Goal: Find specific page/section: Find specific page/section

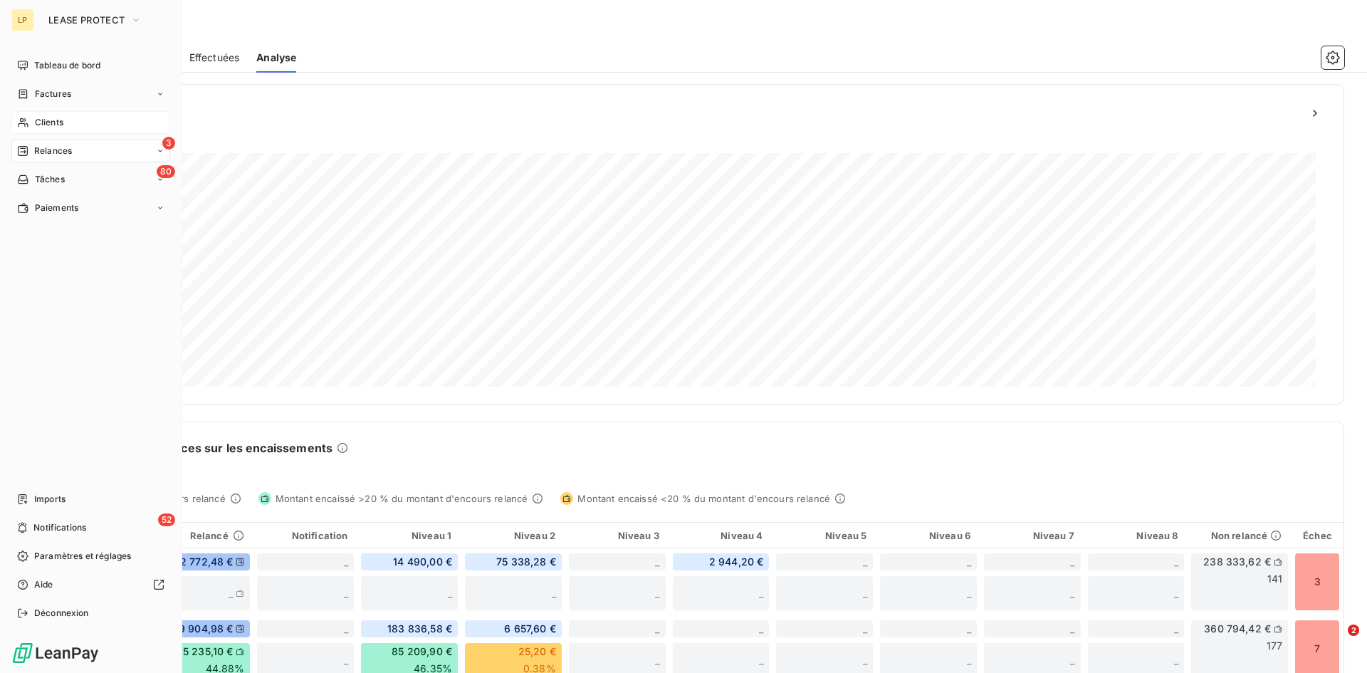
click at [67, 125] on div "Clients" at bounding box center [90, 122] width 159 height 23
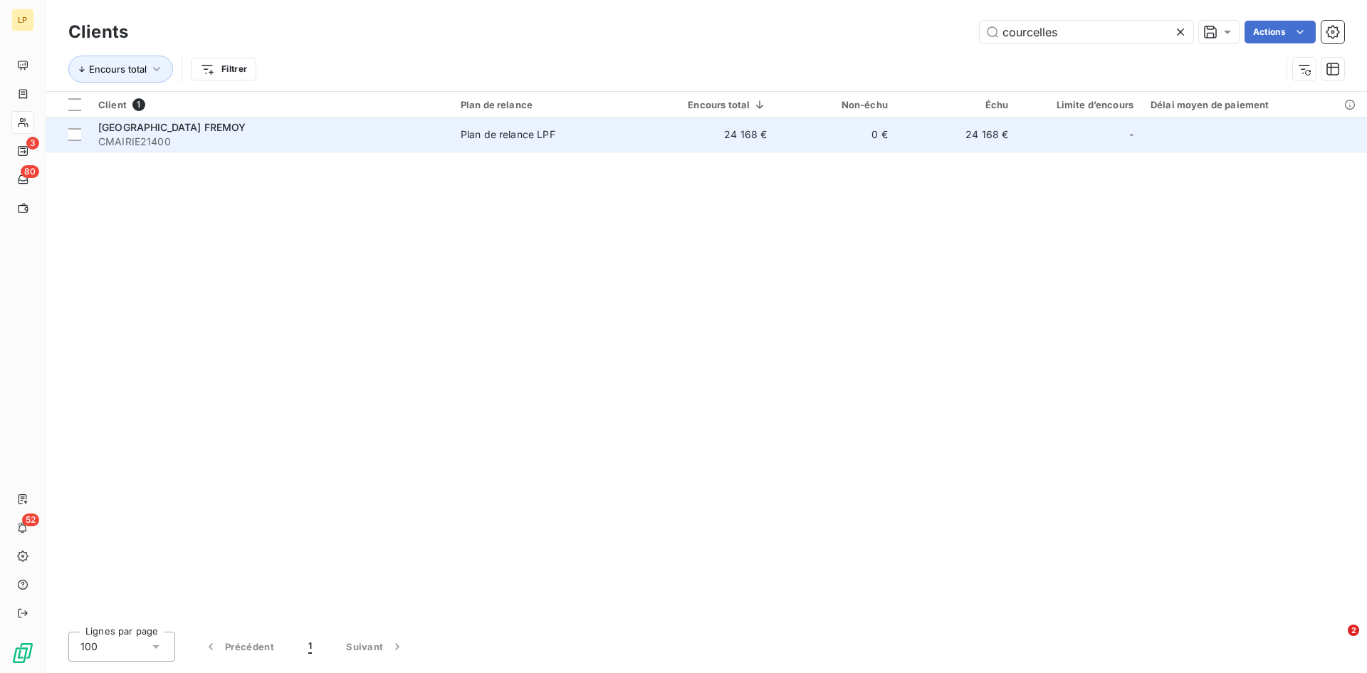
type input "courcelles"
click at [387, 135] on span "CMAIRIE21400" at bounding box center [270, 142] width 345 height 14
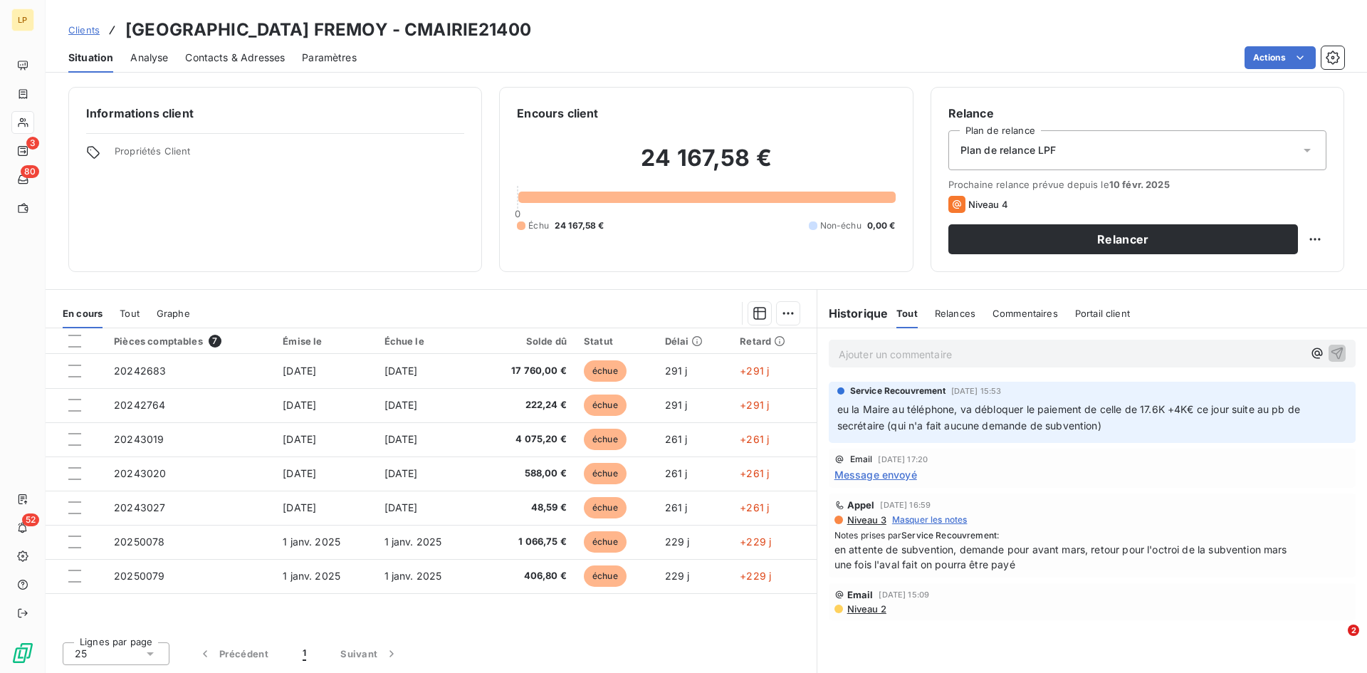
click at [223, 53] on span "Contacts & Adresses" at bounding box center [235, 58] width 100 height 14
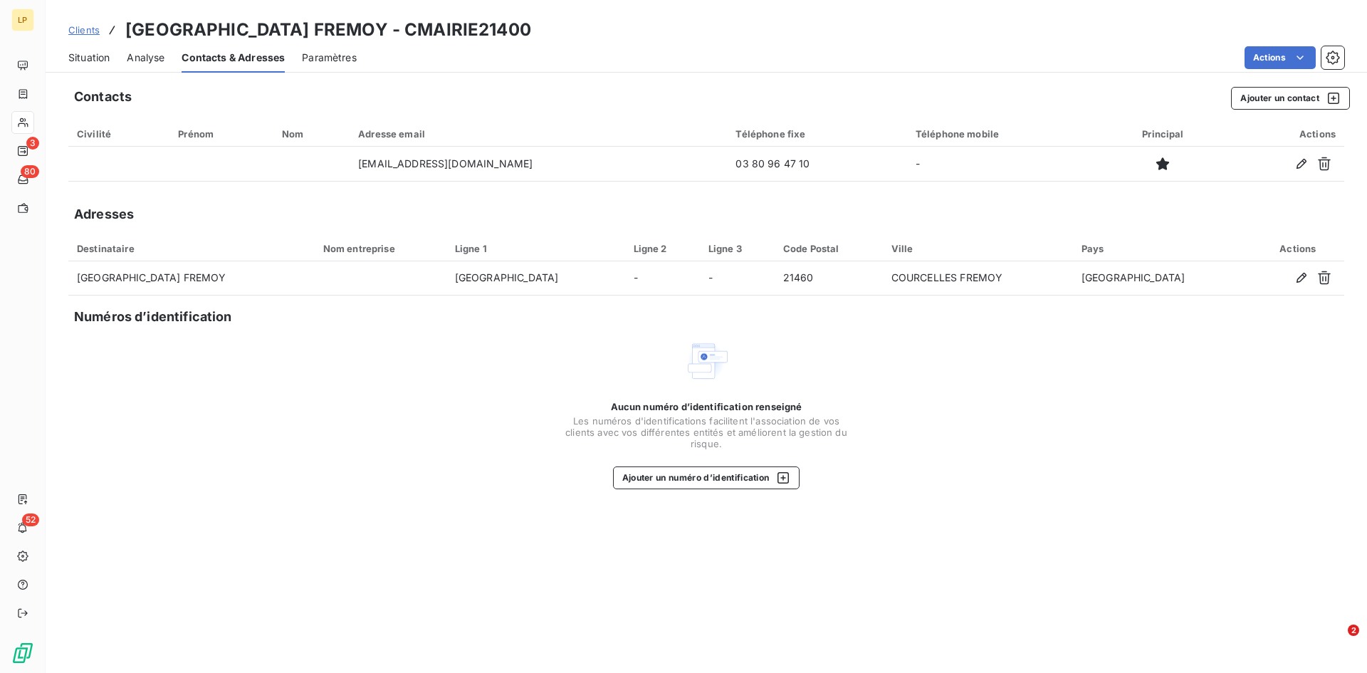
click at [98, 57] on span "Situation" at bounding box center [88, 58] width 41 height 14
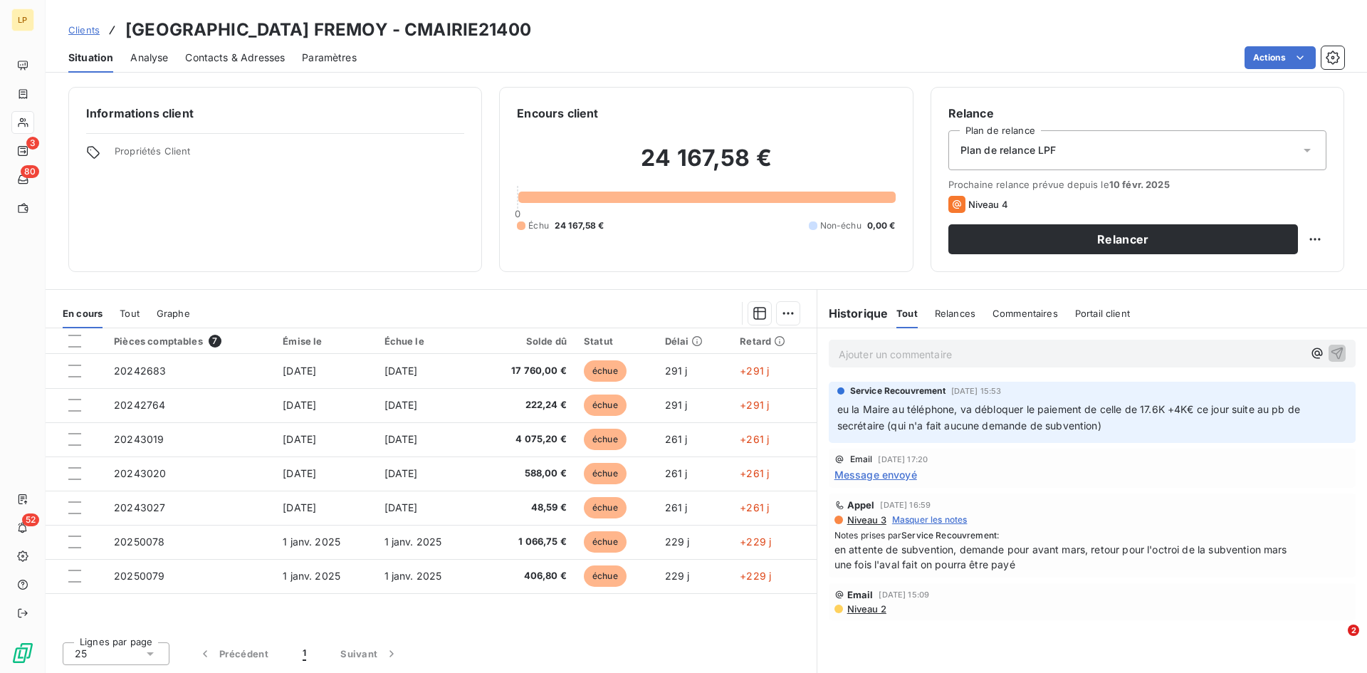
click at [136, 325] on div "Tout" at bounding box center [130, 313] width 20 height 30
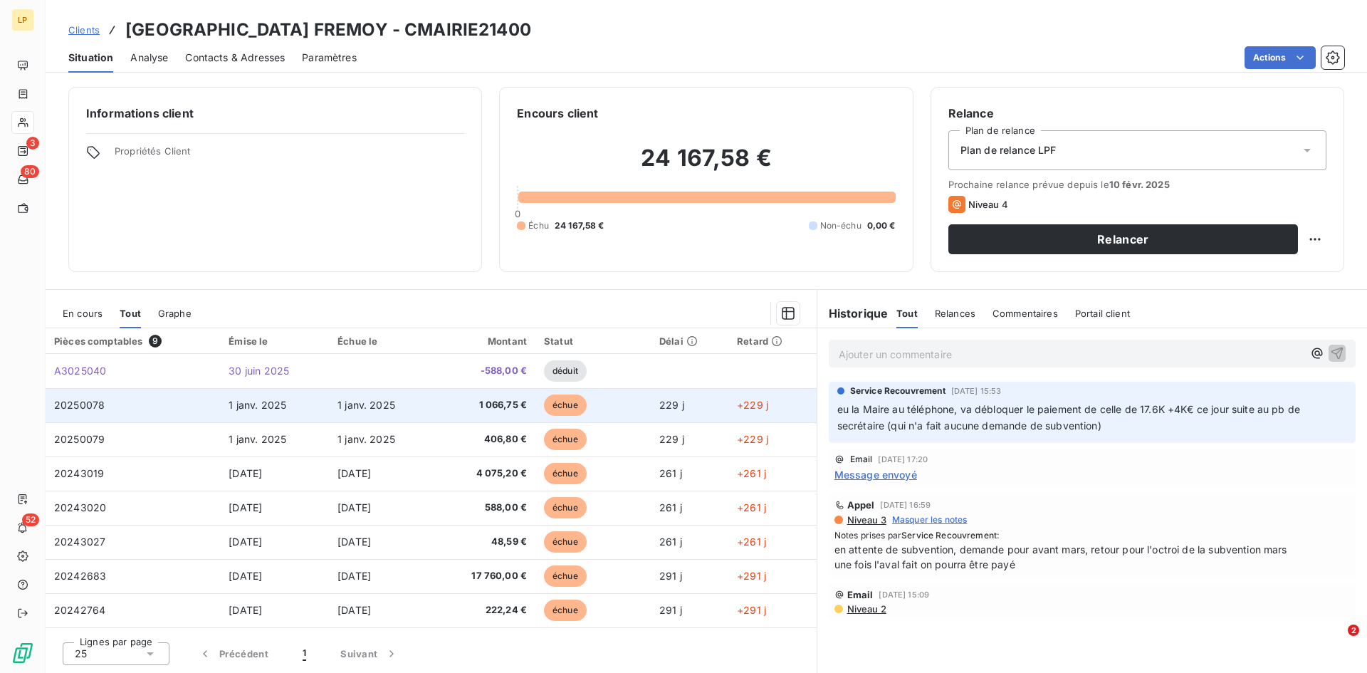
click at [150, 409] on td "20250078" at bounding box center [133, 405] width 174 height 34
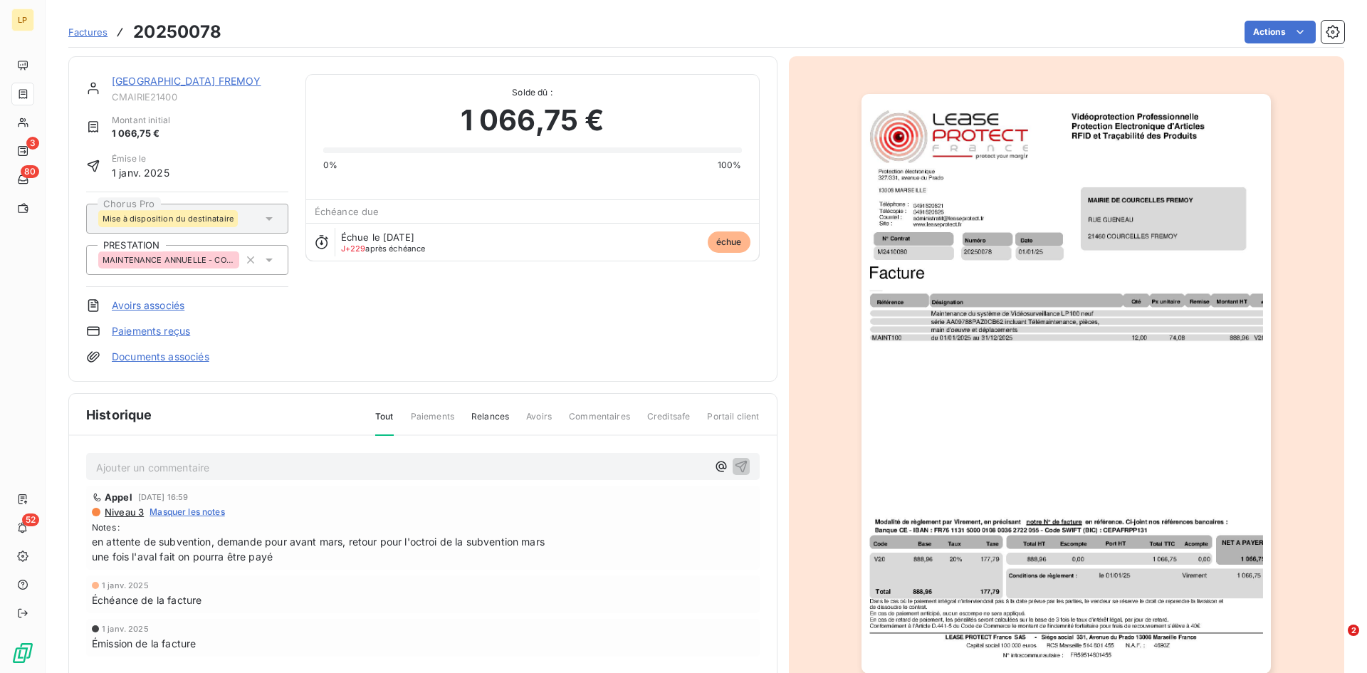
scroll to position [1, 0]
click at [1012, 532] on img "button" at bounding box center [1065, 382] width 409 height 579
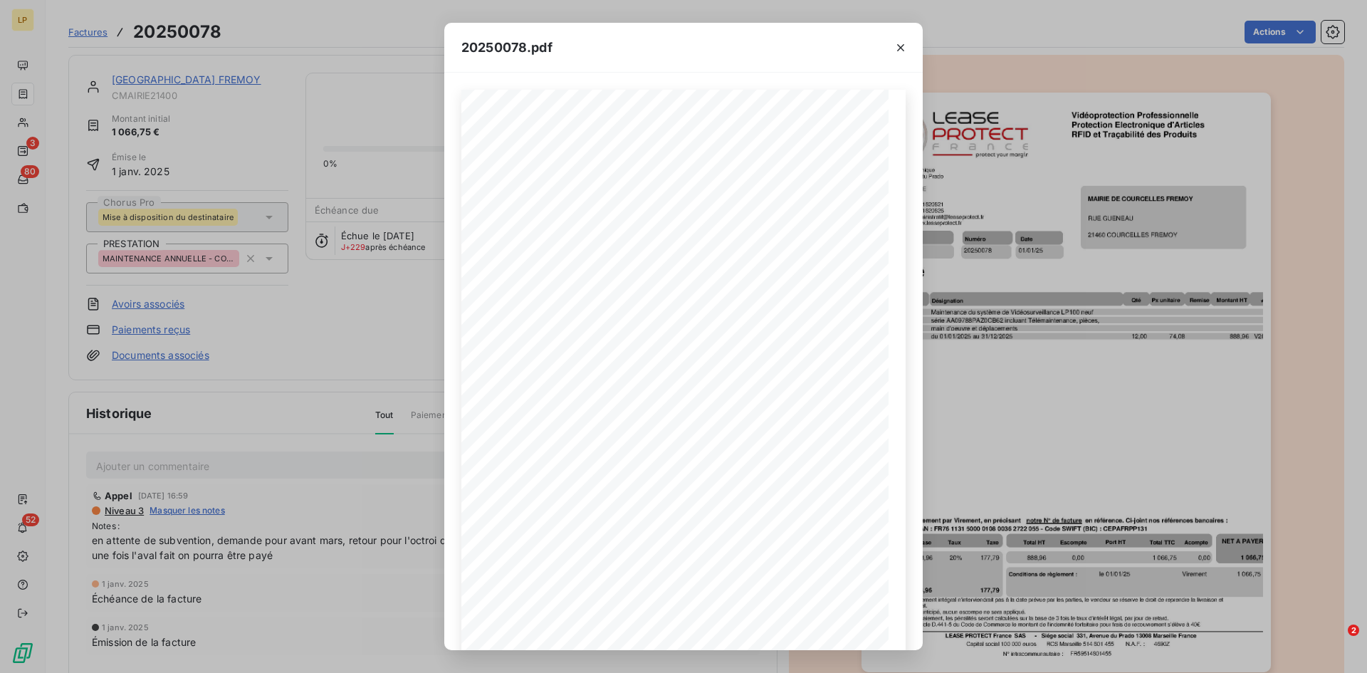
click at [1031, 438] on div "20250078.pdf N° Contrat Numéro 20250078 [DATE] M2410080 Date Protection électro…" at bounding box center [683, 336] width 1367 height 673
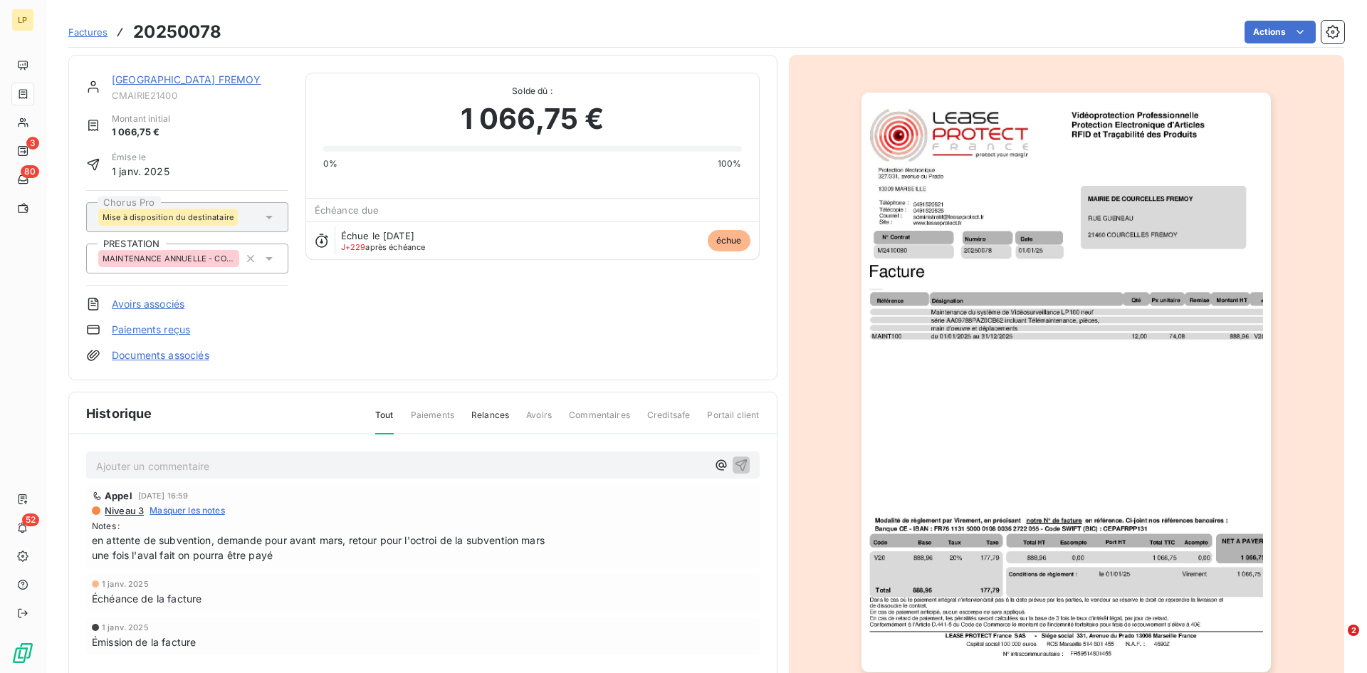
click at [157, 75] on link "[GEOGRAPHIC_DATA] FREMOY" at bounding box center [186, 79] width 149 height 12
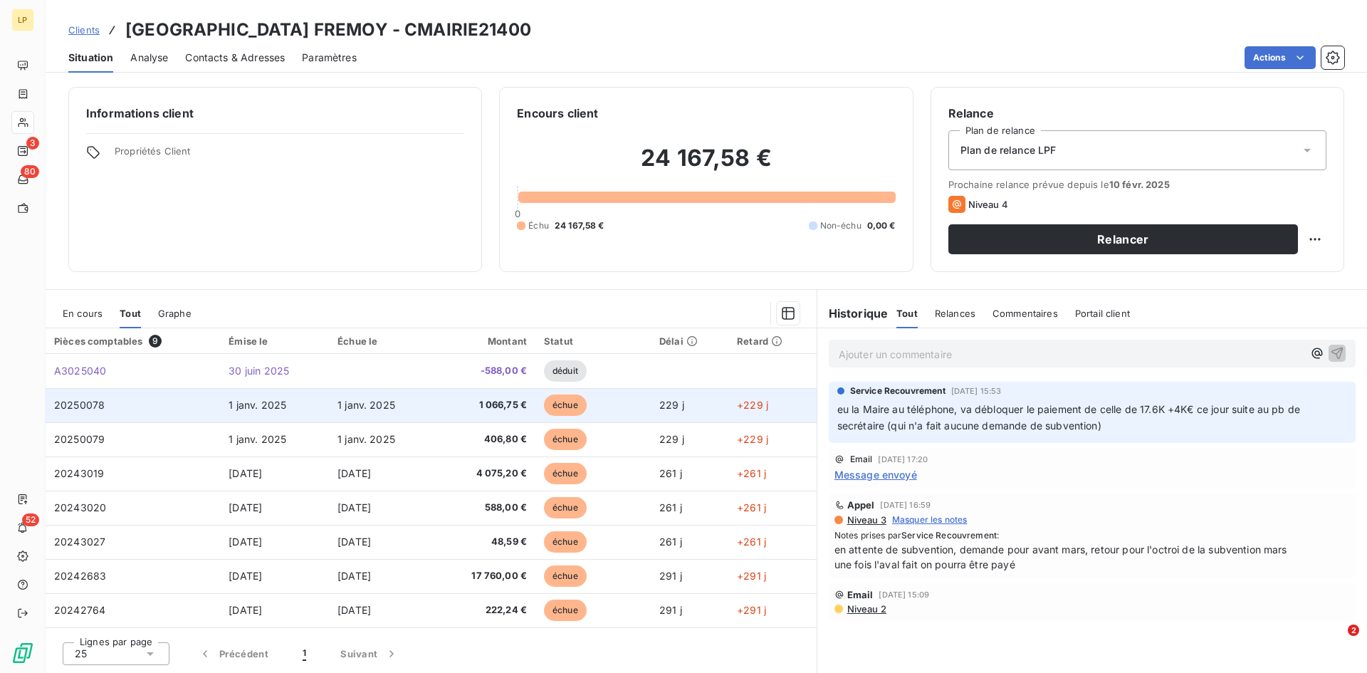
click at [416, 409] on td "1 janv. 2025" at bounding box center [381, 405] width 105 height 34
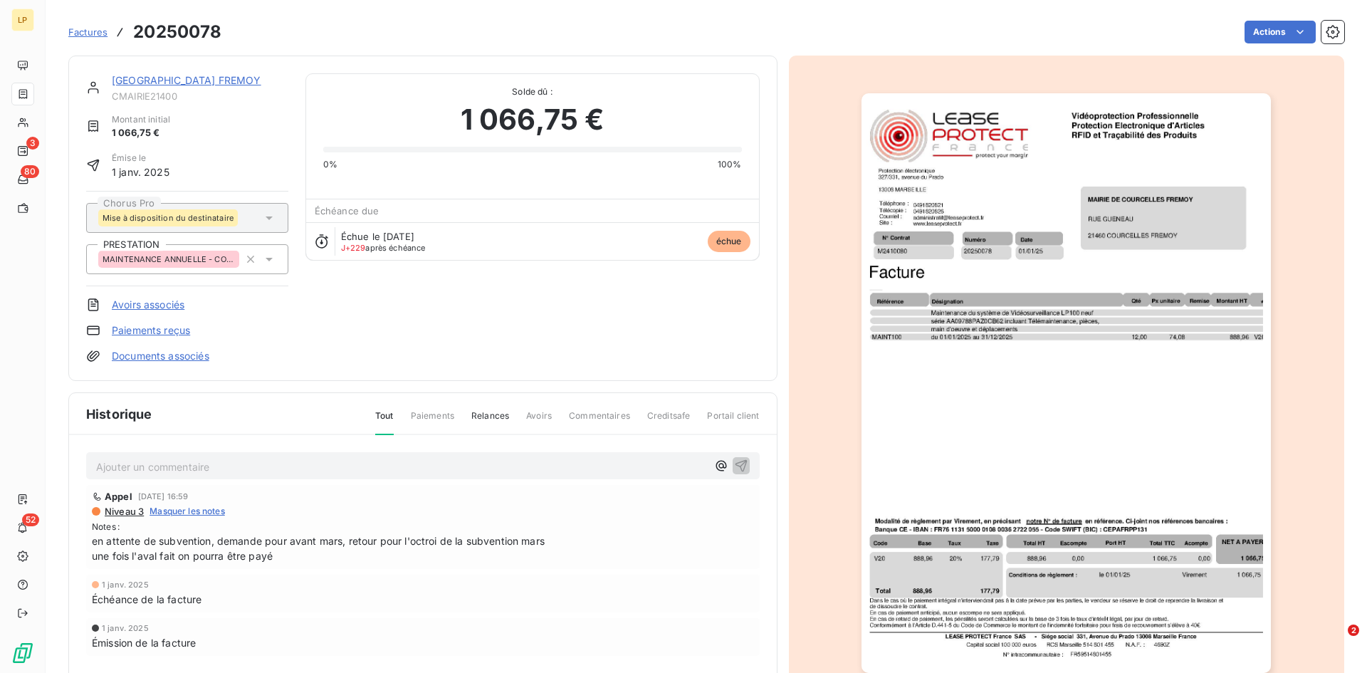
click at [1006, 586] on img "button" at bounding box center [1065, 382] width 409 height 579
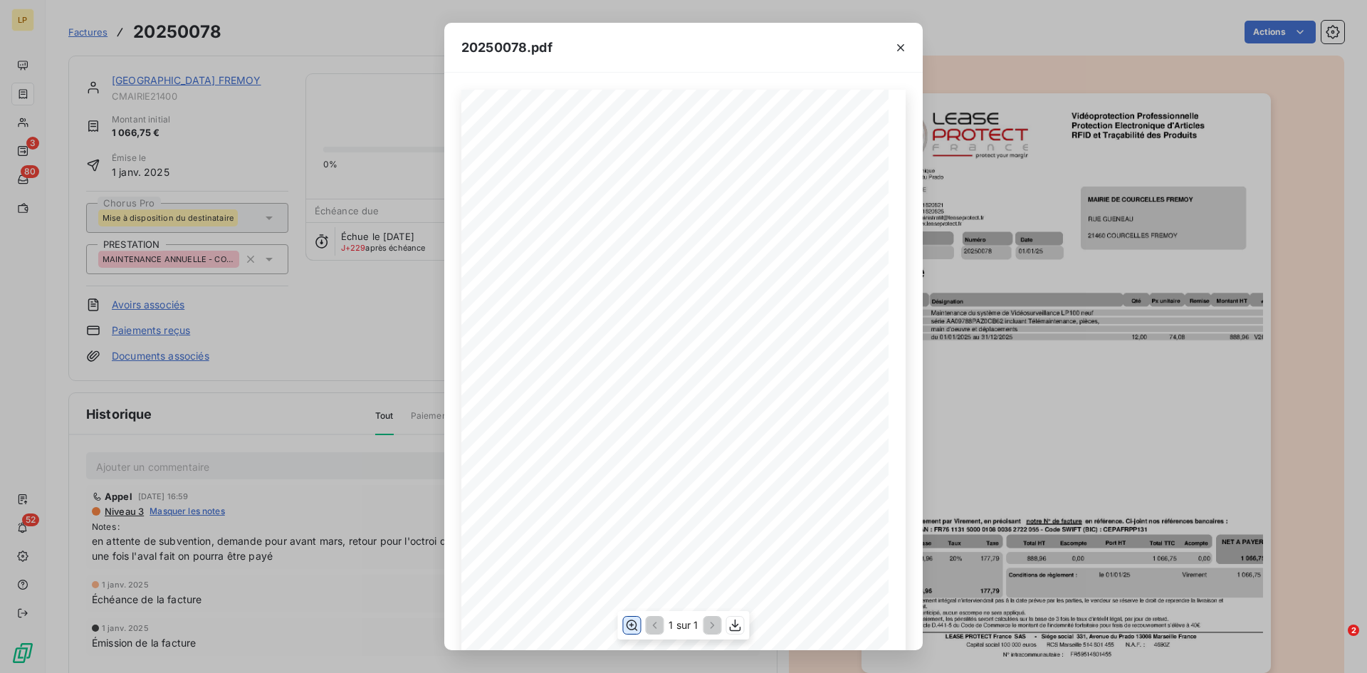
click at [635, 628] on icon "button" at bounding box center [631, 624] width 11 height 11
click at [1149, 319] on div "20250078.pdf N° Contrat Numéro 20250078 [DATE] M2410080 Date Protection électro…" at bounding box center [683, 336] width 1367 height 673
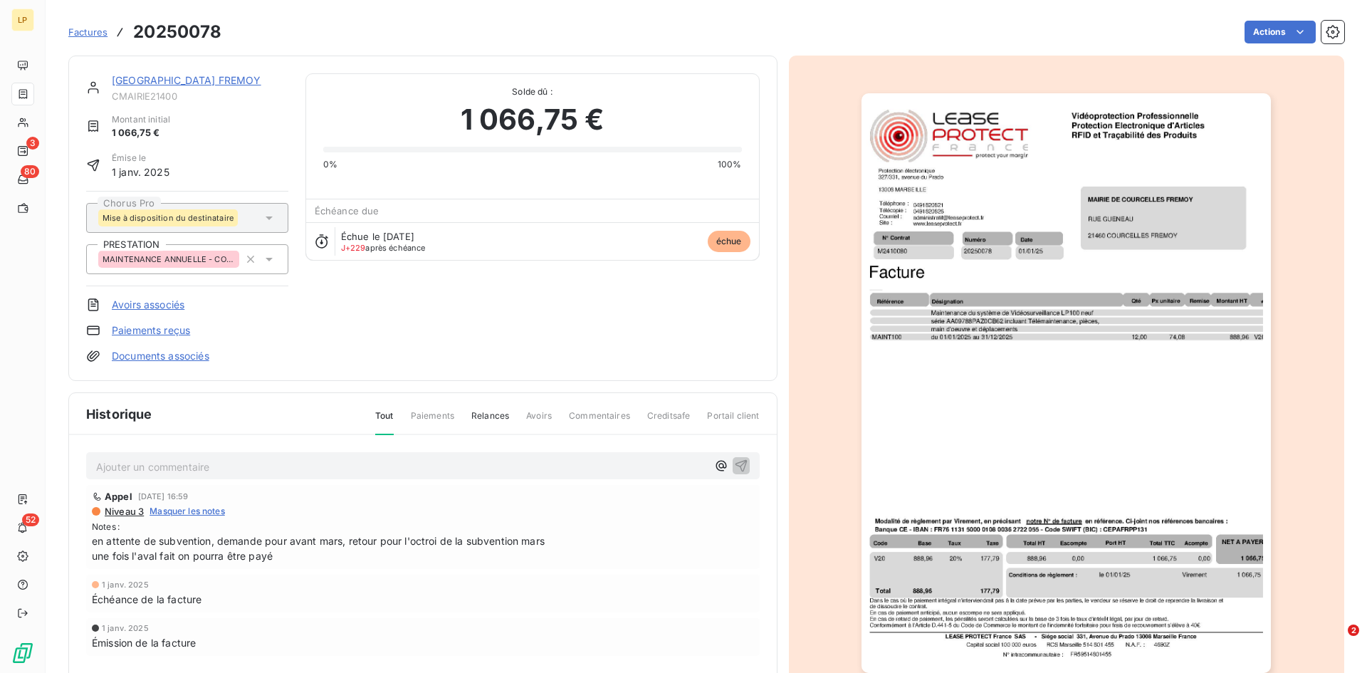
click at [181, 78] on link "[GEOGRAPHIC_DATA] FREMOY" at bounding box center [186, 80] width 149 height 12
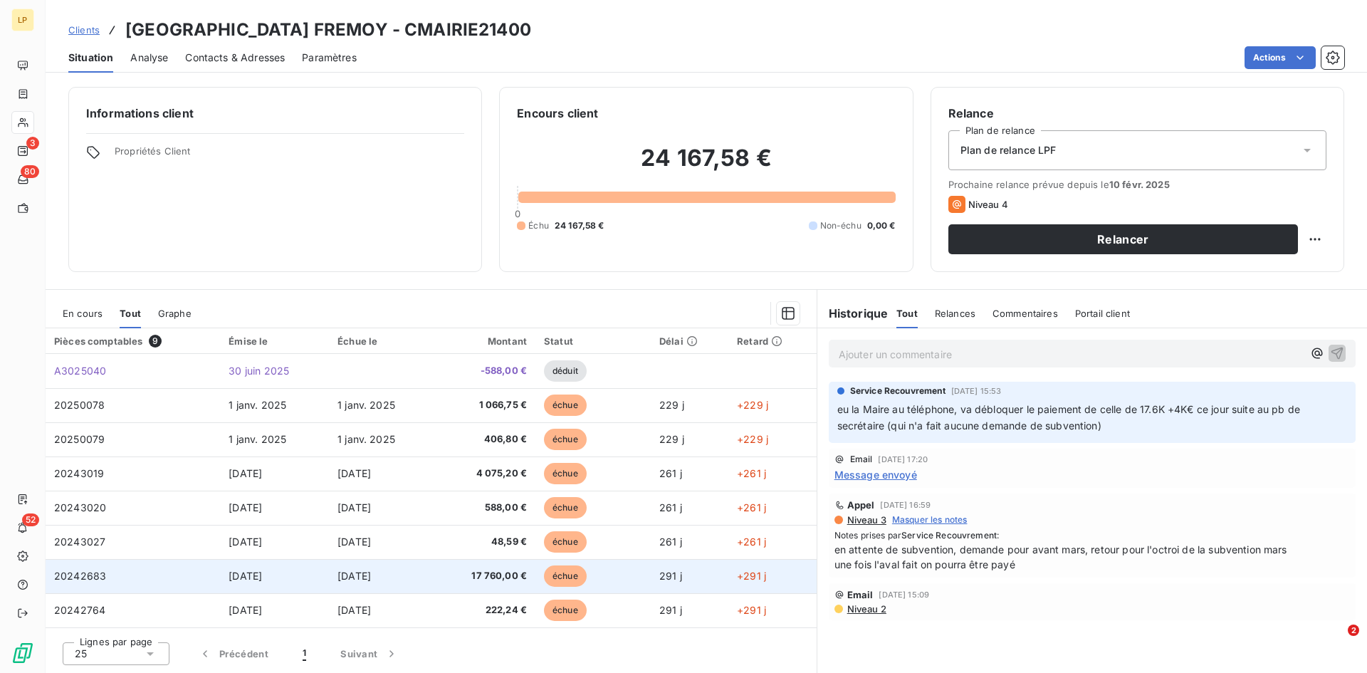
click at [444, 572] on td "17 760,00 €" at bounding box center [484, 576] width 102 height 34
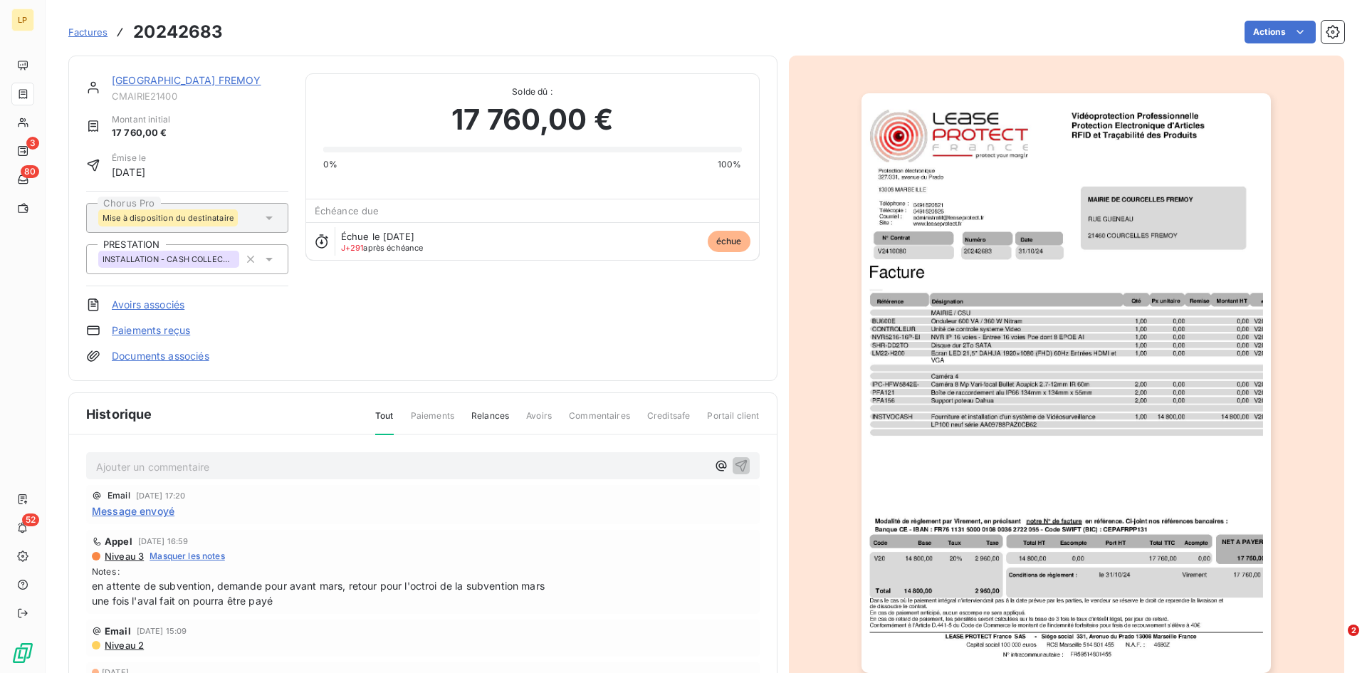
click at [1018, 522] on img "button" at bounding box center [1065, 382] width 409 height 579
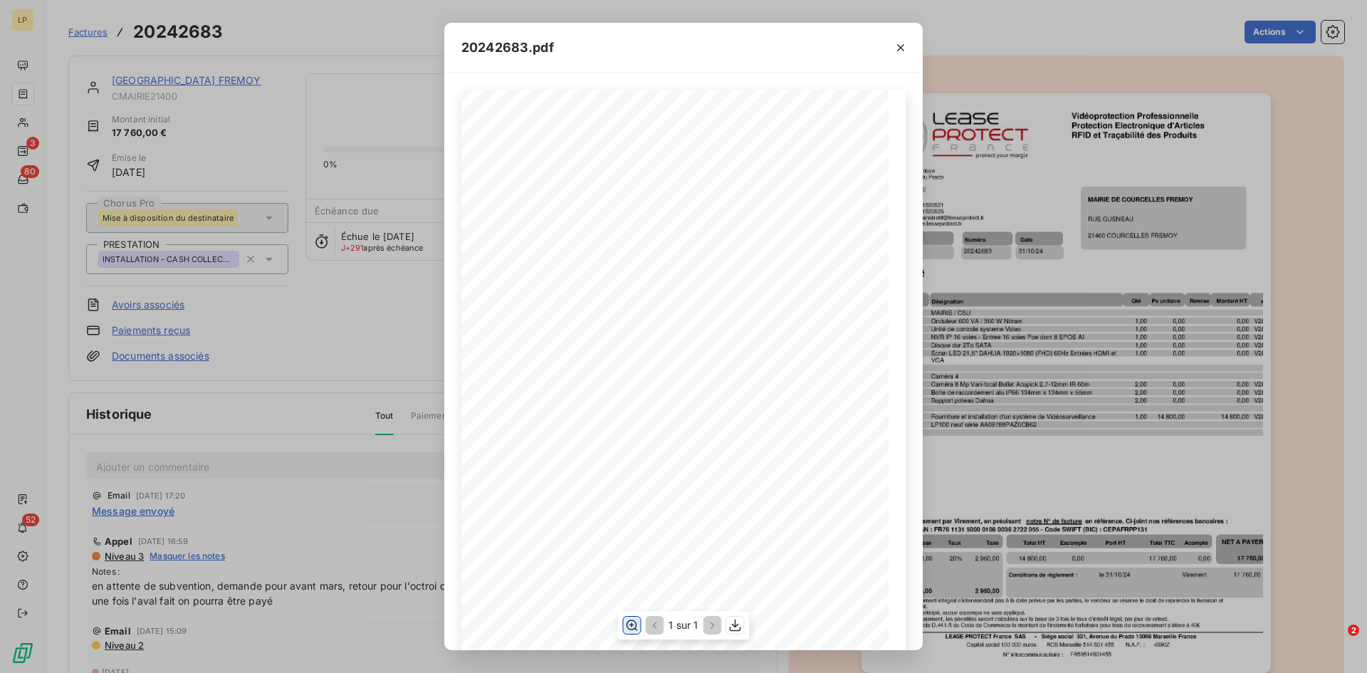
click at [626, 626] on icon "button" at bounding box center [631, 624] width 11 height 11
click at [356, 319] on div "20242683.pdf N° Contrat Numéro 20242683 [DATE] V2410080 Date Protection électro…" at bounding box center [683, 336] width 1367 height 673
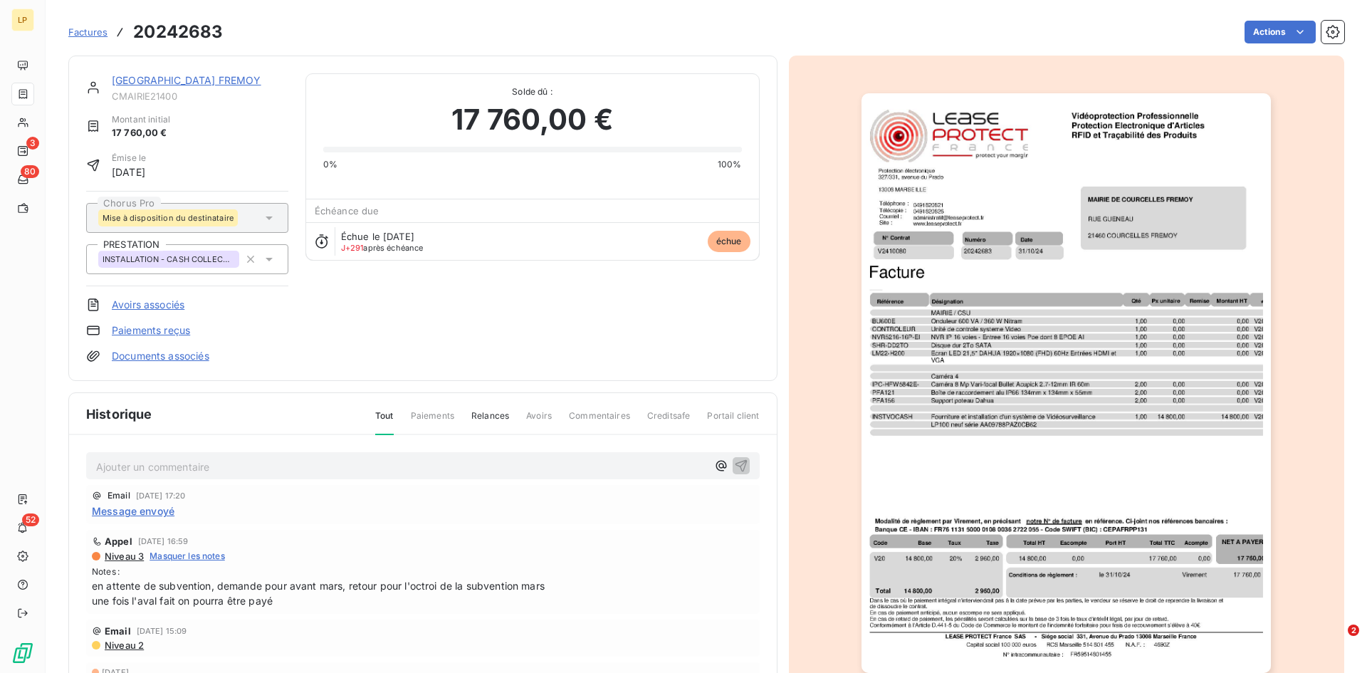
click at [204, 85] on link "[GEOGRAPHIC_DATA] FREMOY" at bounding box center [186, 80] width 149 height 12
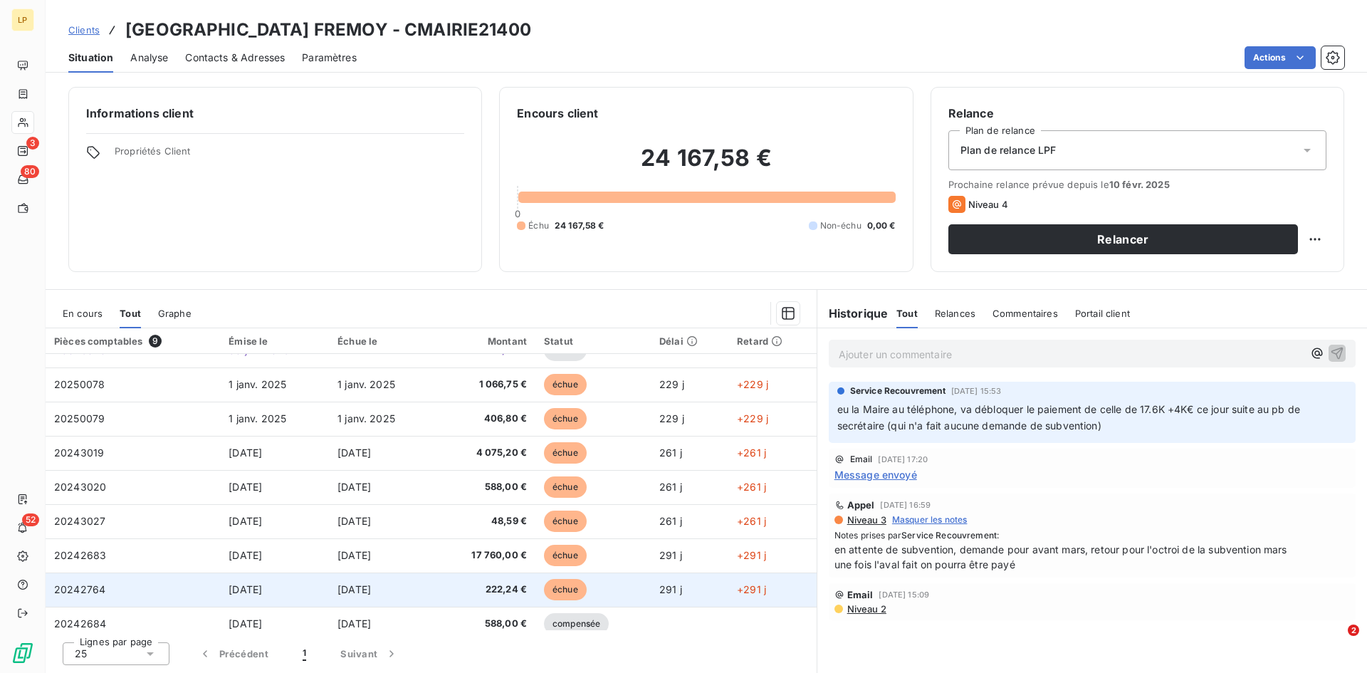
scroll to position [32, 0]
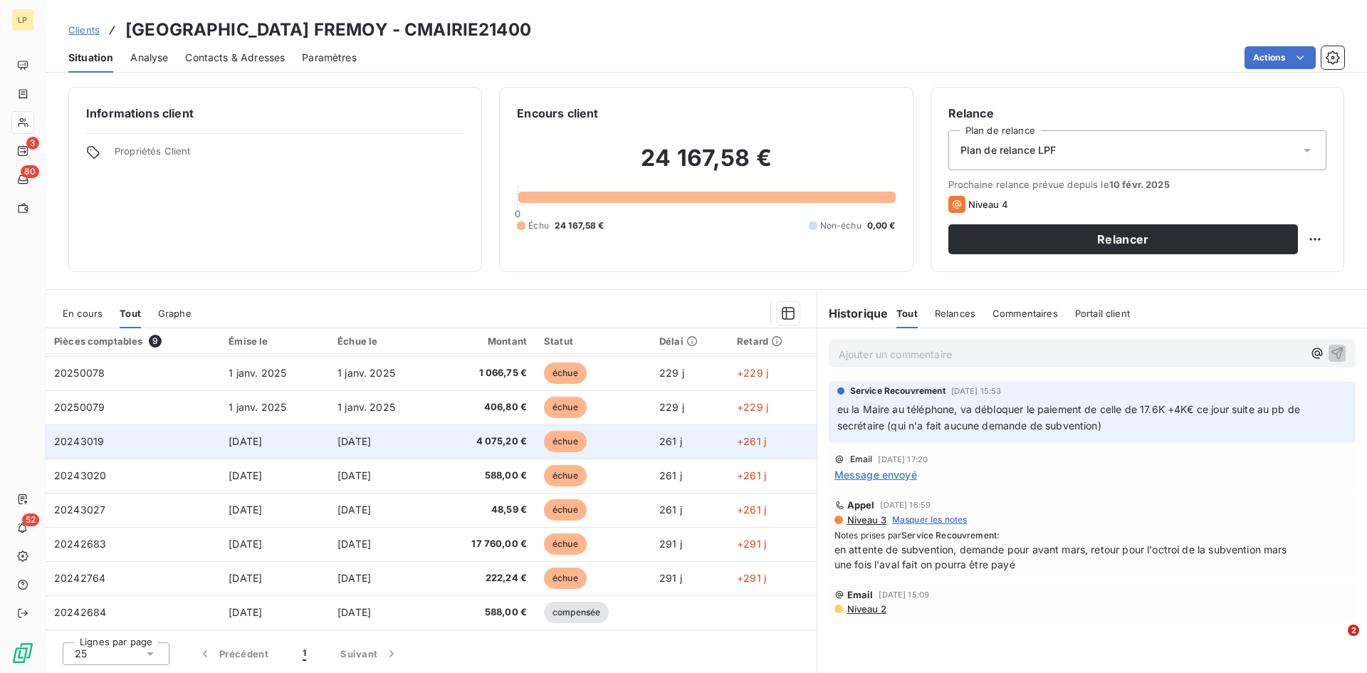
click at [484, 438] on span "4 075,20 €" at bounding box center [484, 441] width 85 height 14
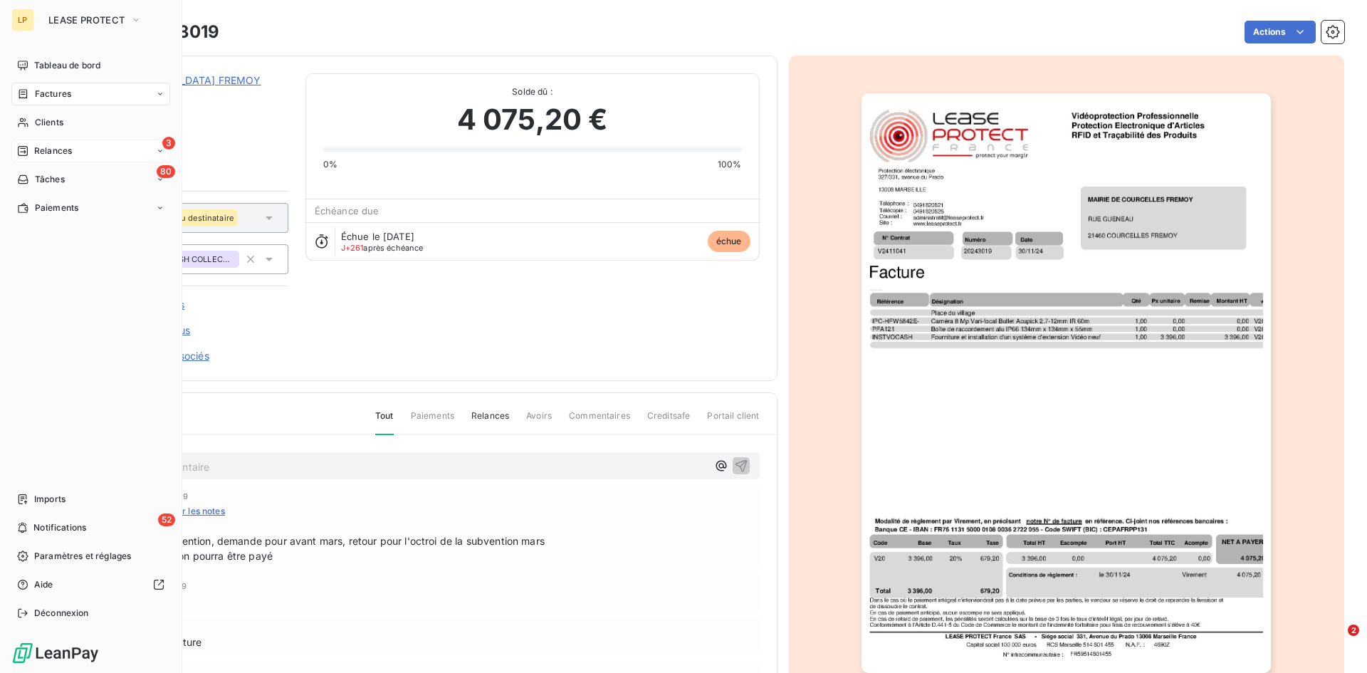
click at [28, 145] on icon at bounding box center [22, 150] width 11 height 11
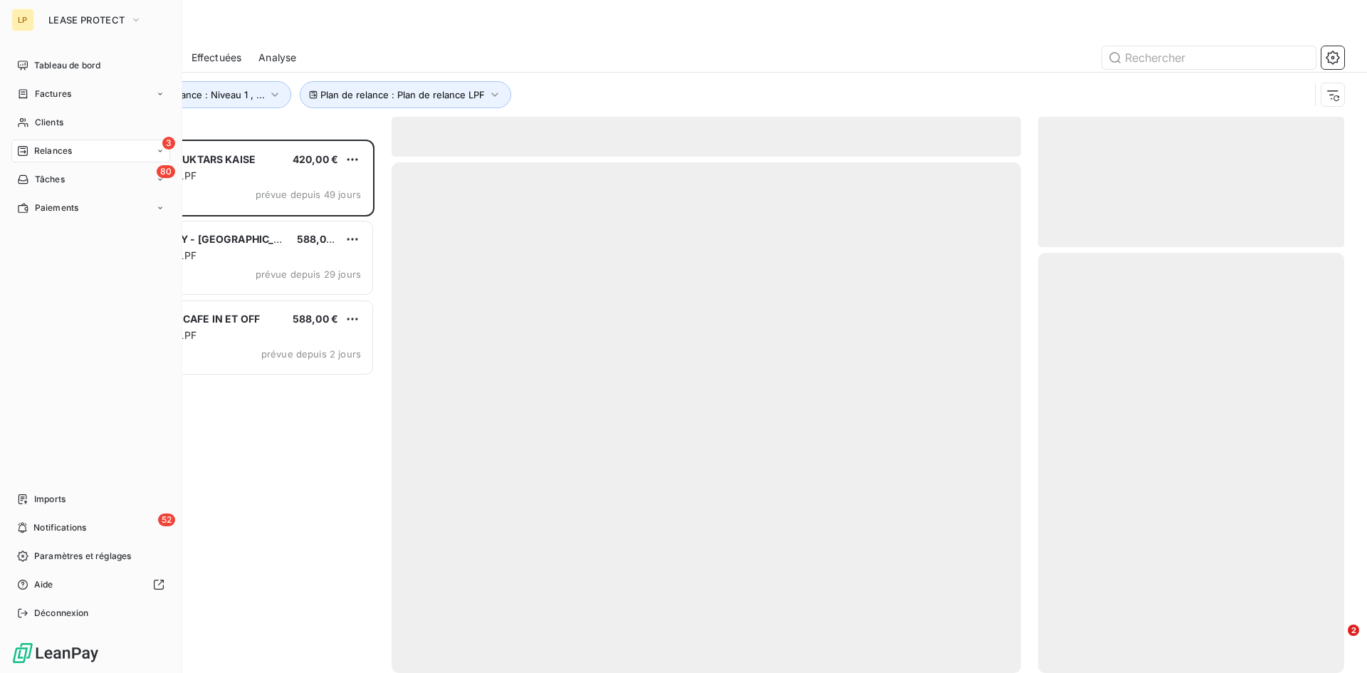
scroll to position [522, 295]
